Goal: Information Seeking & Learning: Learn about a topic

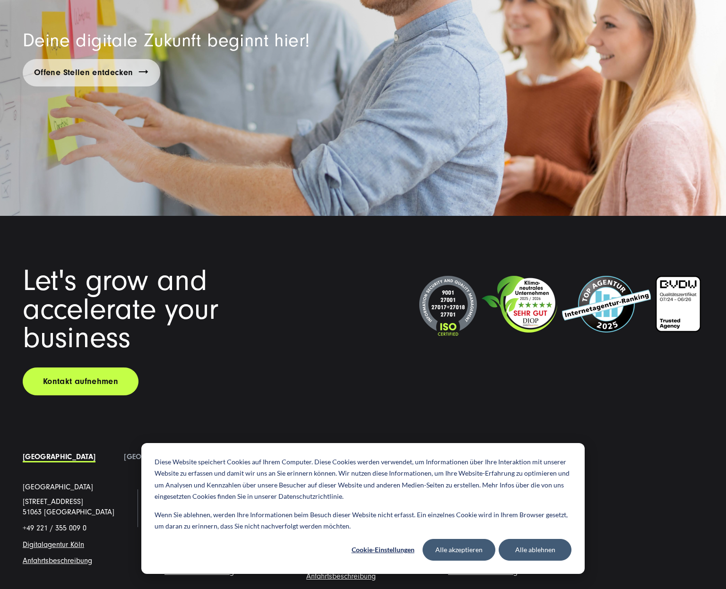
scroll to position [7175, 0]
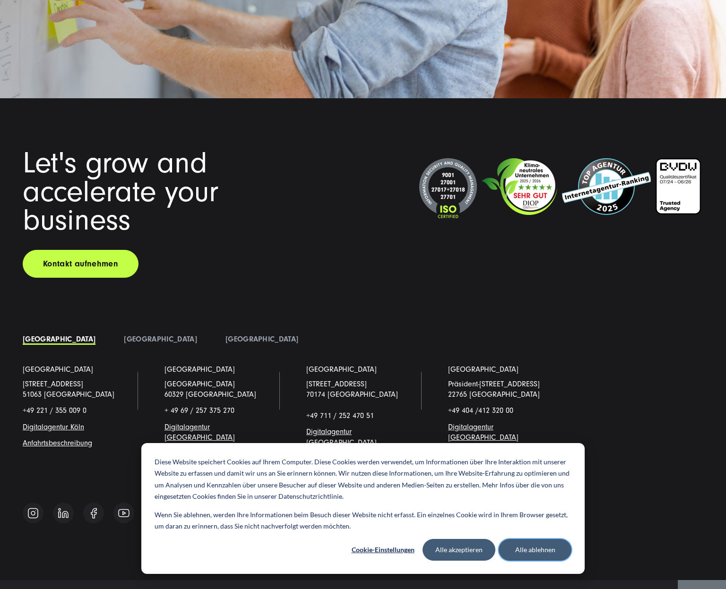
click at [535, 546] on button "Alle ablehnen" at bounding box center [534, 550] width 73 height 22
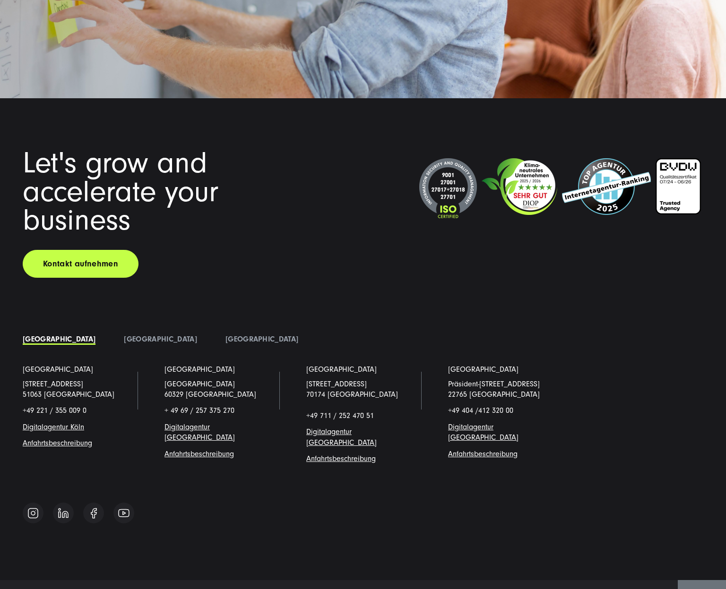
click at [73, 379] on p "Schanzenstraße 23 51063 Köln" at bounding box center [79, 389] width 113 height 21
drag, startPoint x: 70, startPoint y: 365, endPoint x: 17, endPoint y: 356, distance: 53.7
click at [17, 364] on li "Köln Schanzenstraße 23 51063 Köln +49 221 / 355 009 0 Digitalagentur Köl n Anfa…" at bounding box center [80, 421] width 142 height 115
copy p "Schanzenstraße 23 51063 Köln"
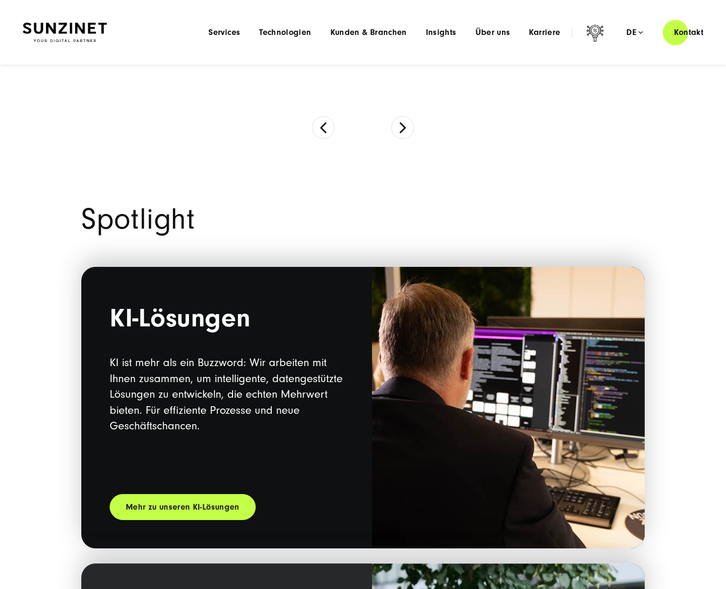
scroll to position [0, 0]
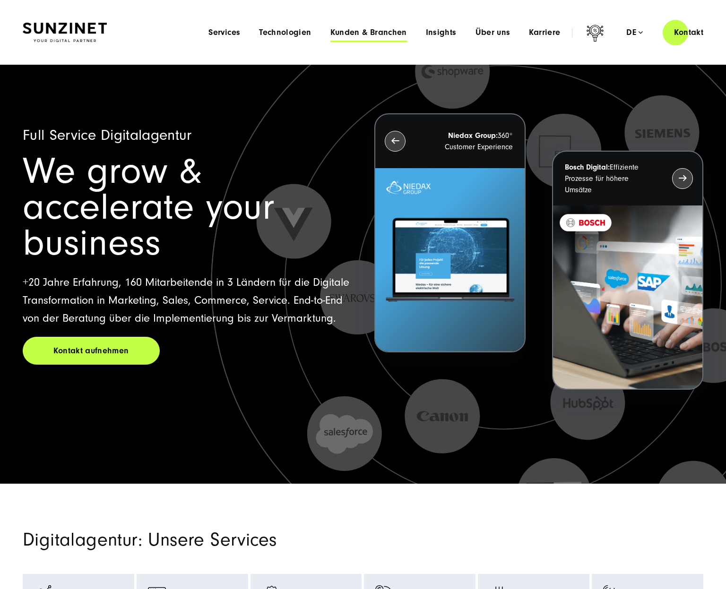
click at [382, 34] on span "Kunden & Branchen" at bounding box center [368, 32] width 77 height 9
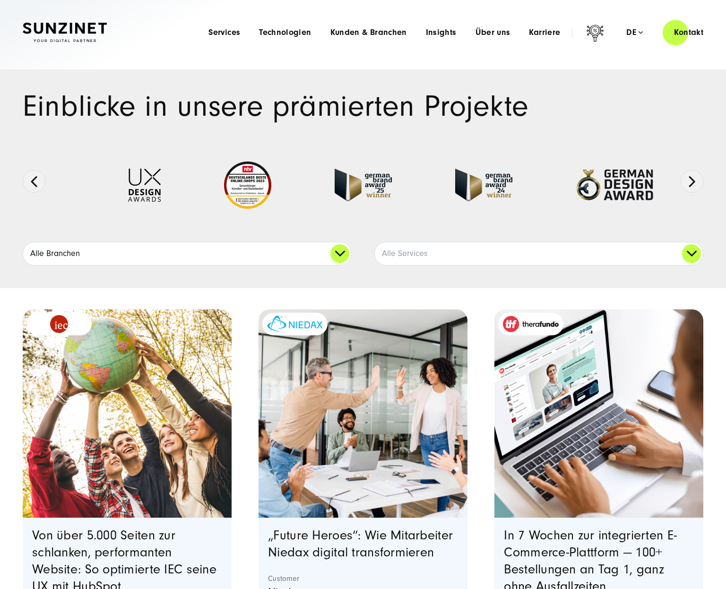
click at [172, 247] on link "Alle Branchen" at bounding box center [187, 253] width 328 height 23
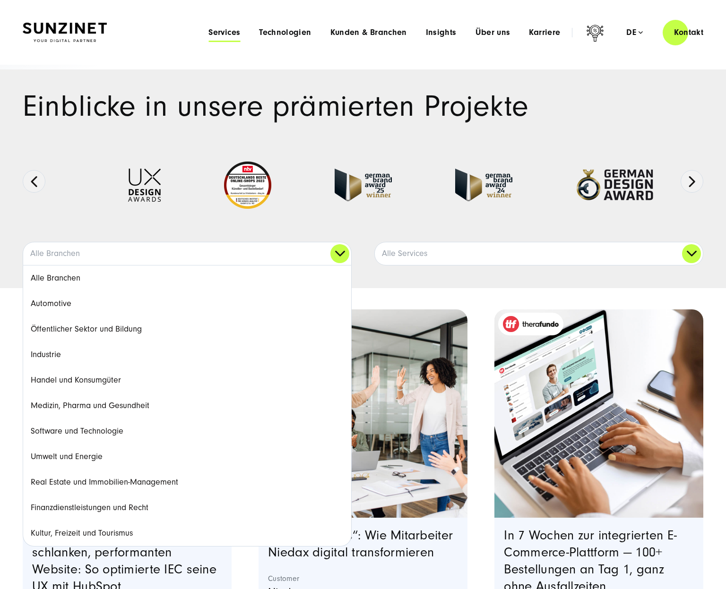
click at [229, 28] on span "Services" at bounding box center [224, 32] width 32 height 9
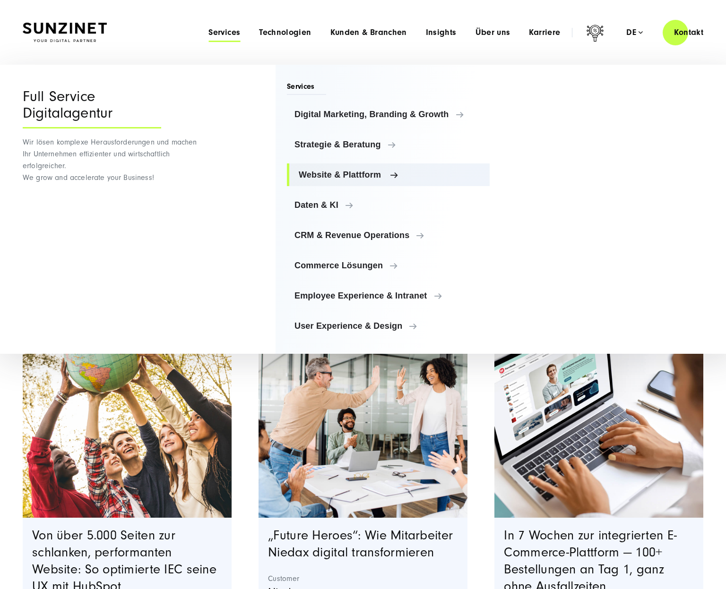
click at [342, 171] on span "Website & Plattform" at bounding box center [390, 174] width 183 height 9
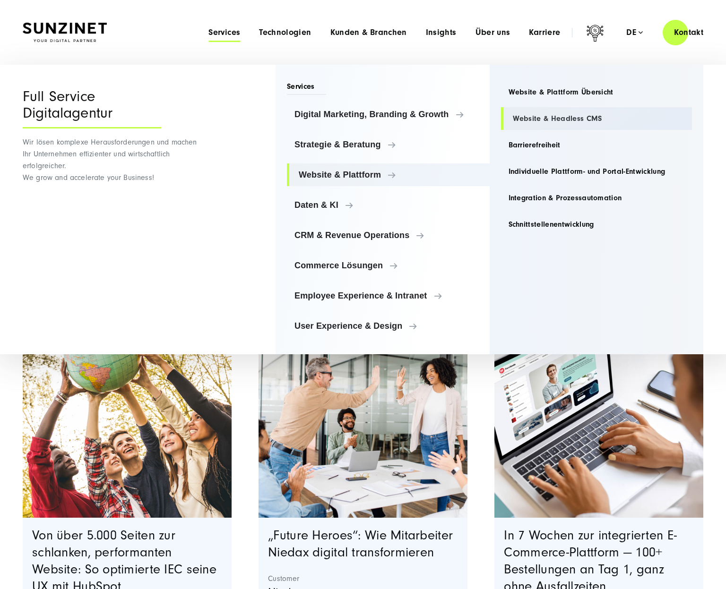
click at [524, 121] on link "Website & Headless CMS" at bounding box center [596, 118] width 191 height 23
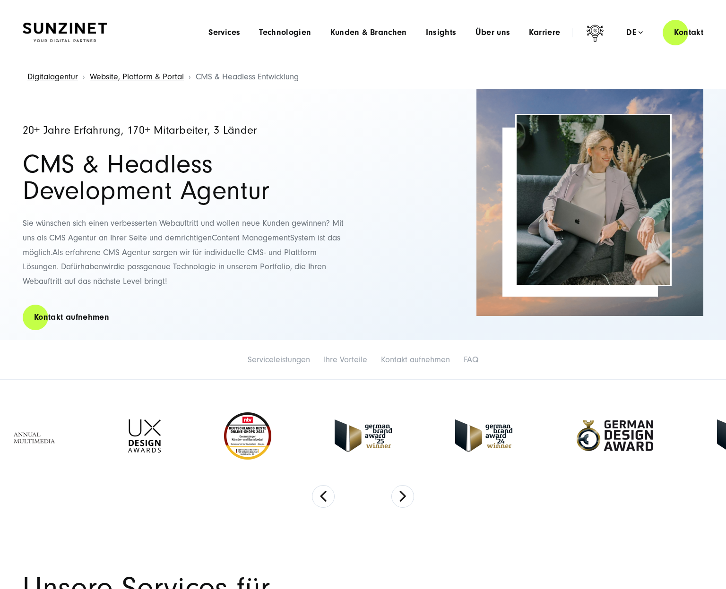
click at [238, 281] on p "Sie wünschen sich einen verbesserten Webauftritt und wollen neue Kunden gewinne…" at bounding box center [188, 252] width 331 height 72
click at [41, 108] on div "20+ Jahre Erfahrung, 170+ Mitarbeiter, 3 Länder CMS & Headless Development Agen…" at bounding box center [188, 214] width 331 height 251
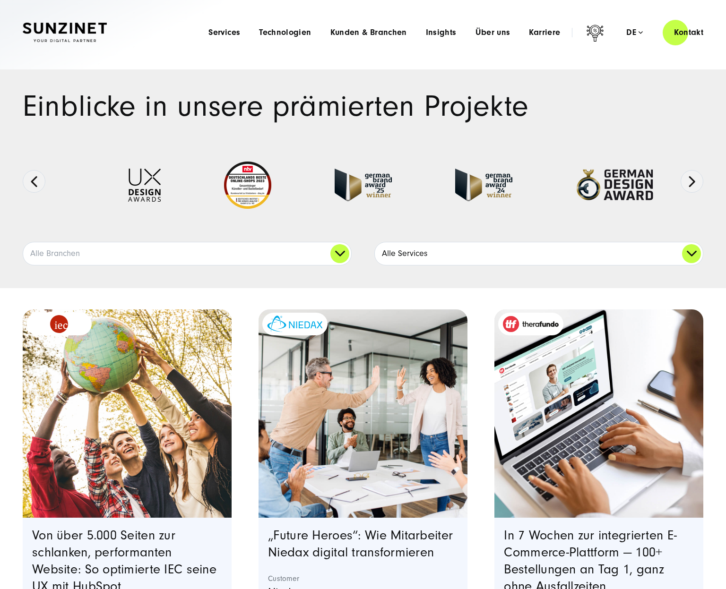
click at [581, 244] on link "Alle Services" at bounding box center [539, 253] width 328 height 23
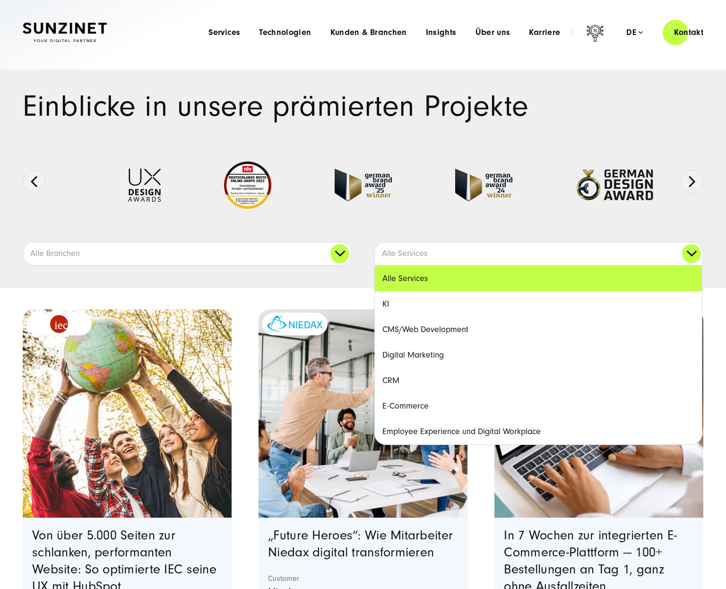
click at [456, 328] on link "CMS/Web Development" at bounding box center [538, 330] width 327 height 26
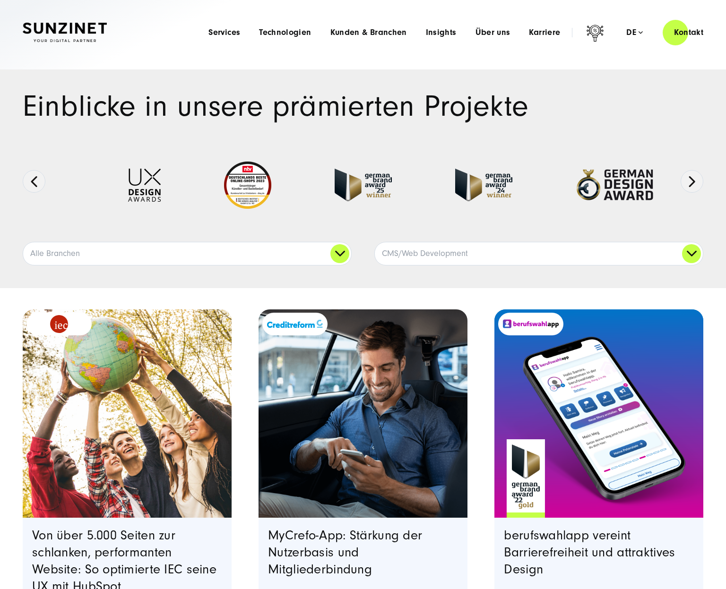
click at [519, 265] on div "CMS/Web Development Alle Services KI CMS/Web Development Digital Marketing CRM …" at bounding box center [538, 254] width 329 height 24
click at [518, 250] on link "CMS/Web Development" at bounding box center [539, 253] width 328 height 23
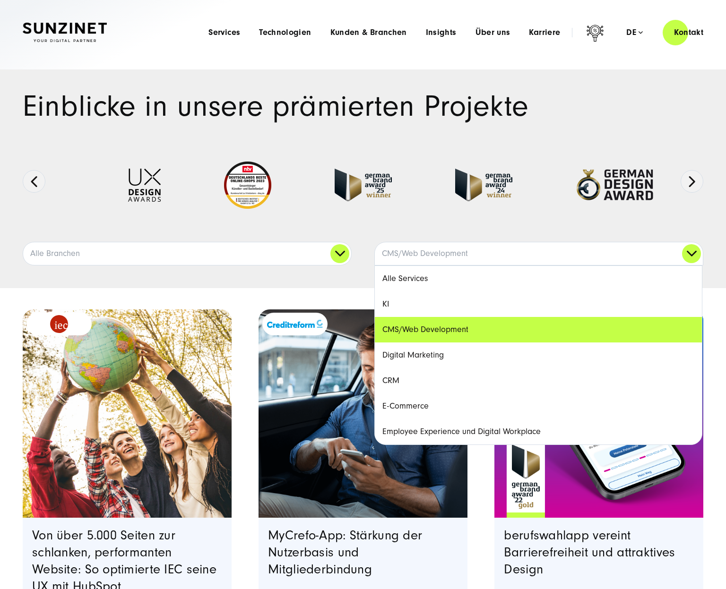
click at [451, 228] on div at bounding box center [363, 193] width 643 height 97
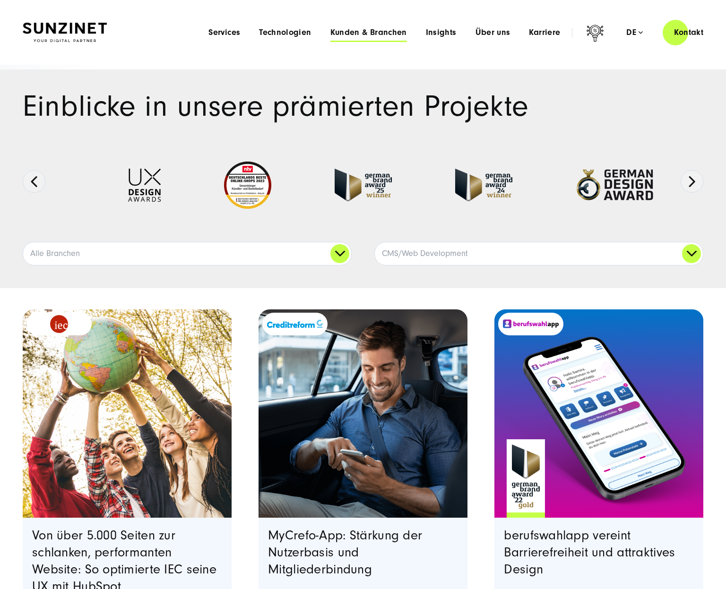
click at [350, 33] on span "Kunden & Branchen" at bounding box center [368, 32] width 77 height 9
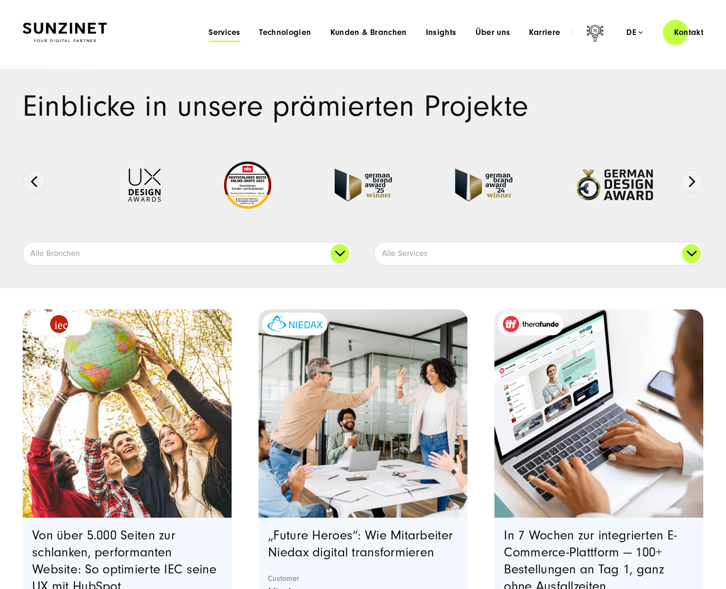
click at [223, 34] on span "Services" at bounding box center [224, 32] width 32 height 9
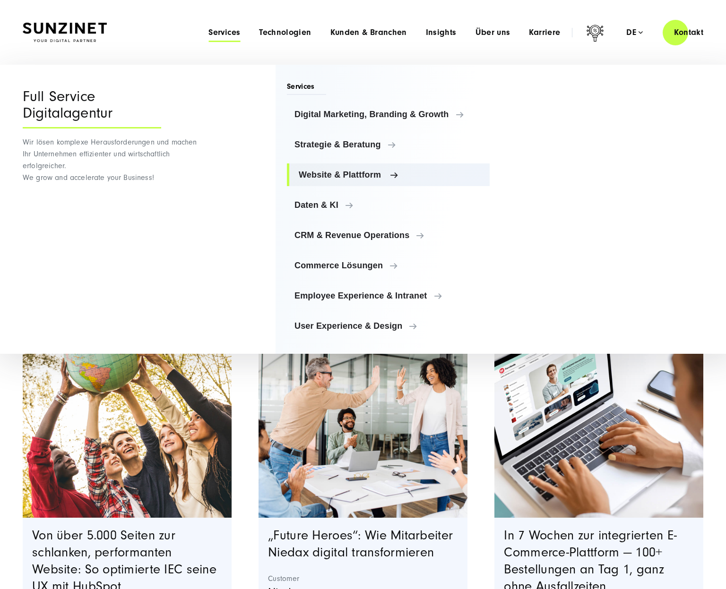
click at [336, 173] on span "Website & Plattform" at bounding box center [390, 174] width 183 height 9
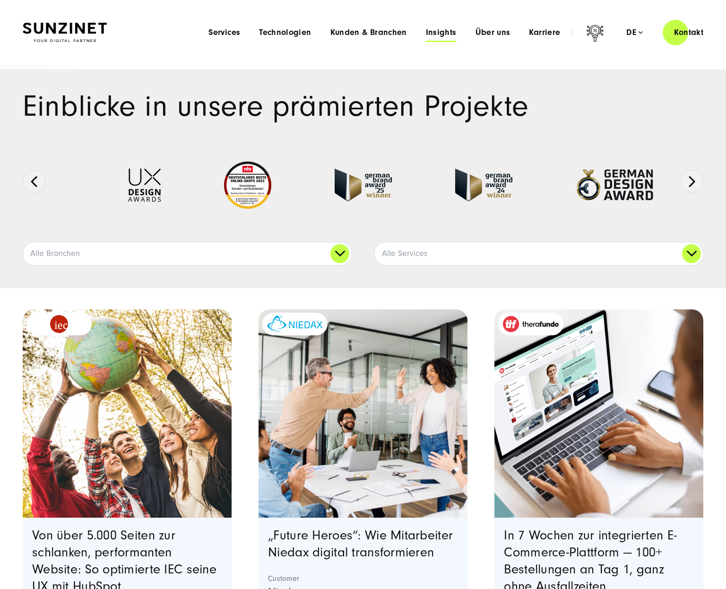
click at [451, 32] on span "Insights" at bounding box center [441, 32] width 31 height 9
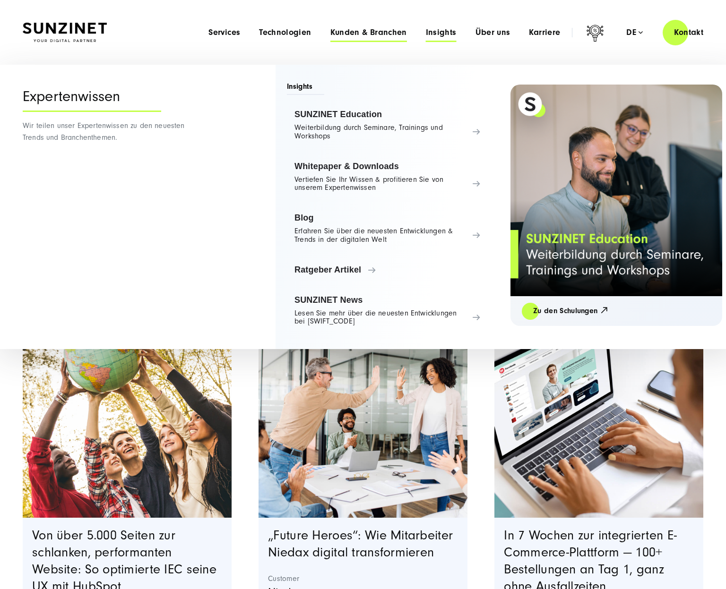
click at [349, 33] on span "Kunden & Branchen" at bounding box center [368, 32] width 77 height 9
